Goal: Task Accomplishment & Management: Manage account settings

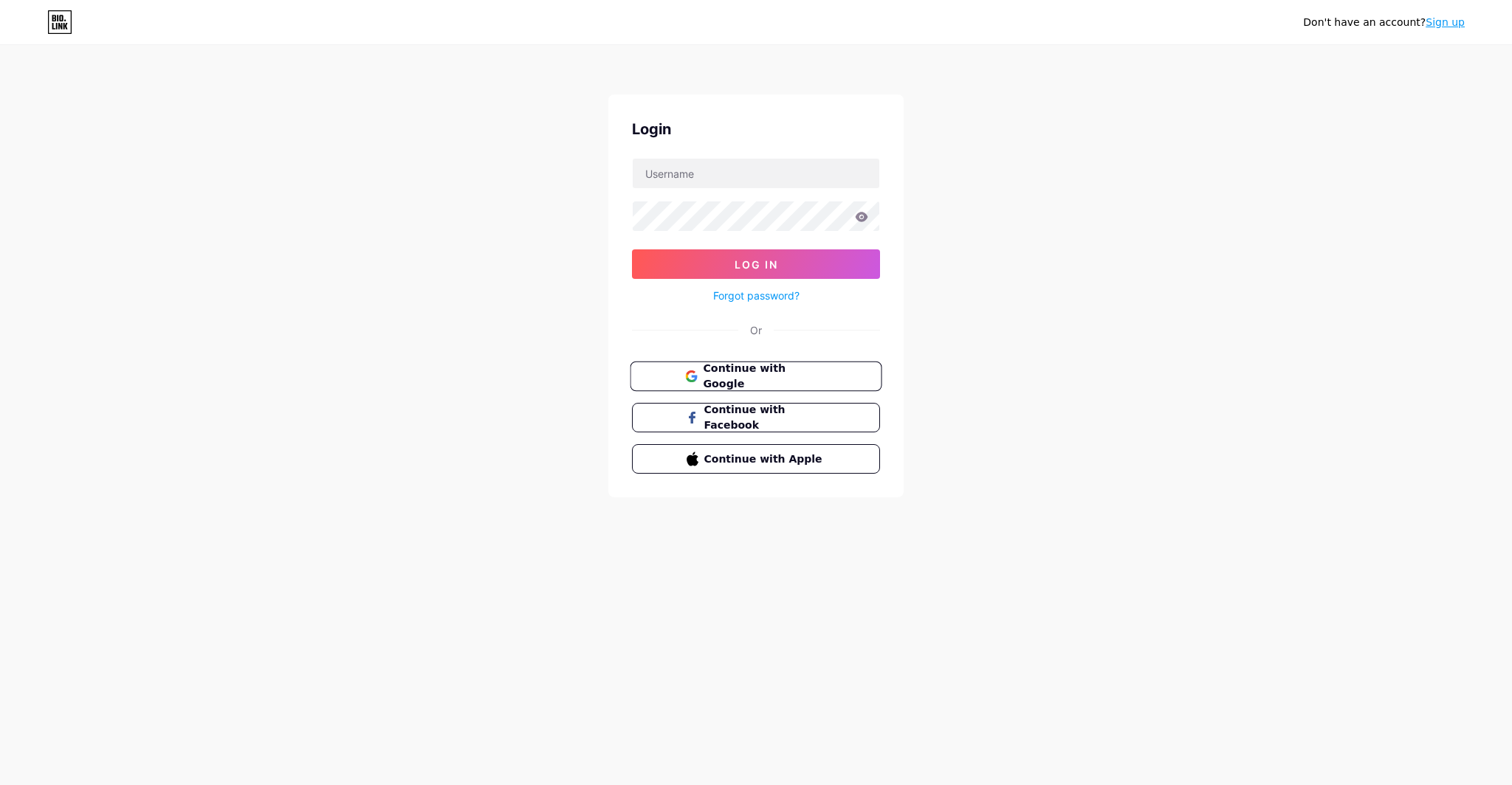
type input "[EMAIL_ADDRESS][DOMAIN_NAME]"
click at [795, 375] on span "Continue with Google" at bounding box center [764, 377] width 123 height 31
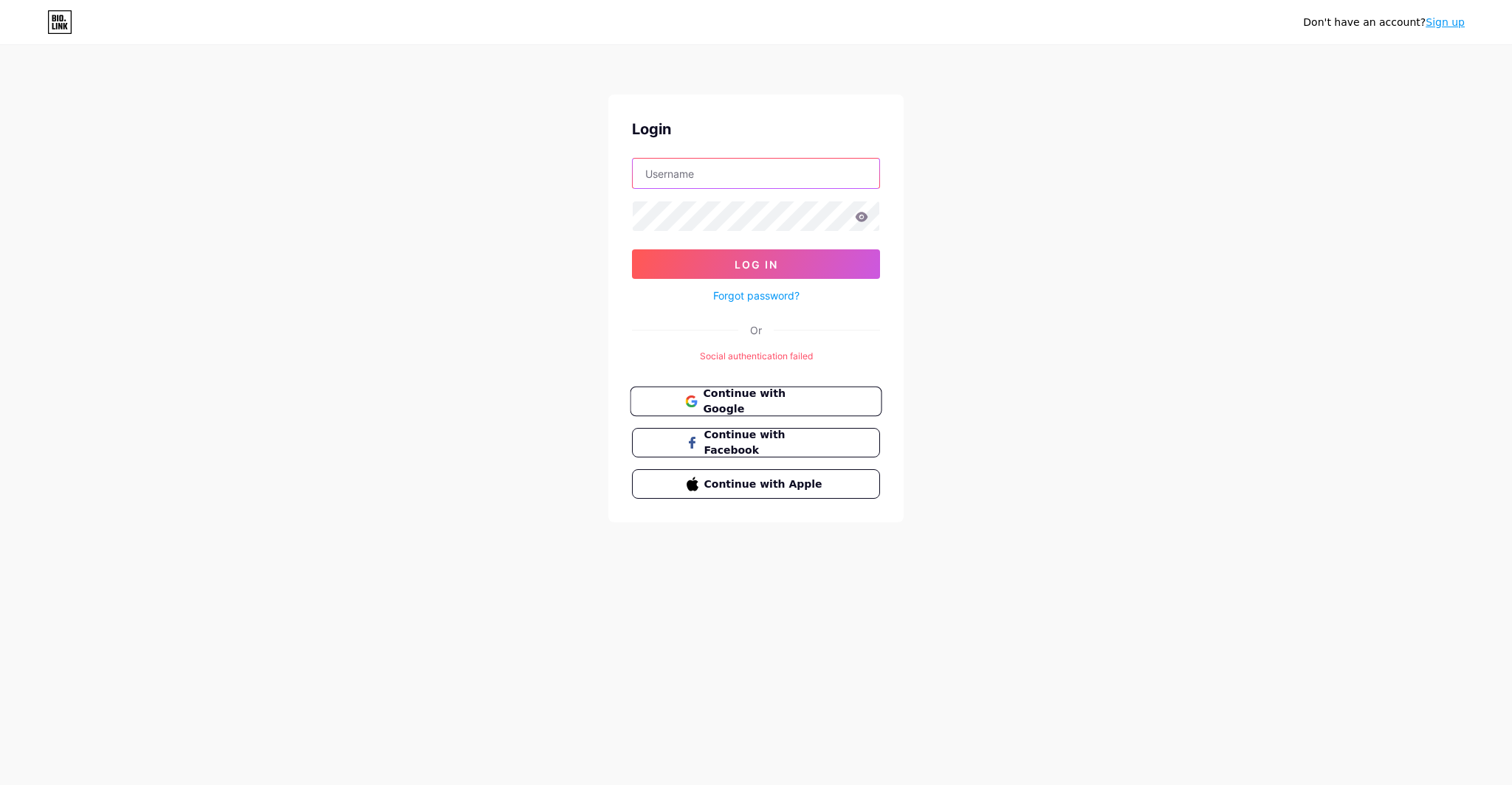
type input "[EMAIL_ADDRESS][DOMAIN_NAME]"
click at [781, 394] on span "Continue with Google" at bounding box center [764, 402] width 123 height 31
